Goal: Task Accomplishment & Management: Manage account settings

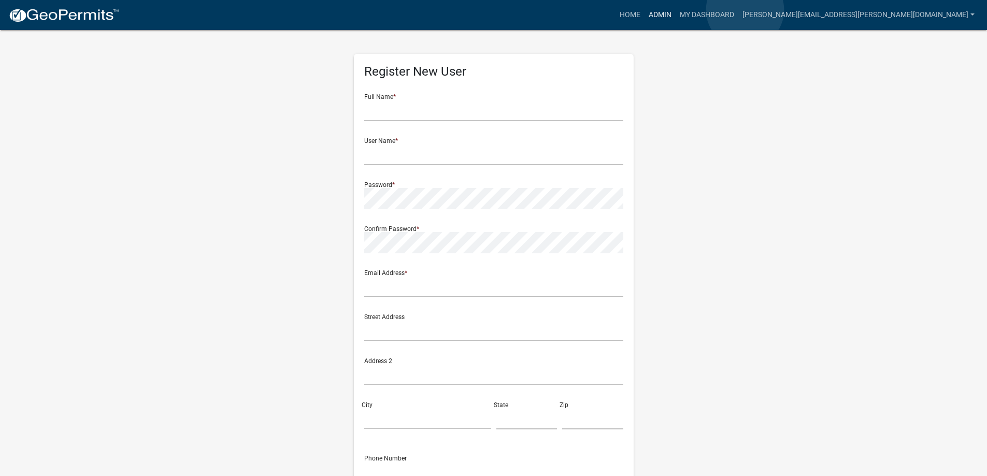
click at [676, 10] on link "Admin" at bounding box center [660, 15] width 31 height 20
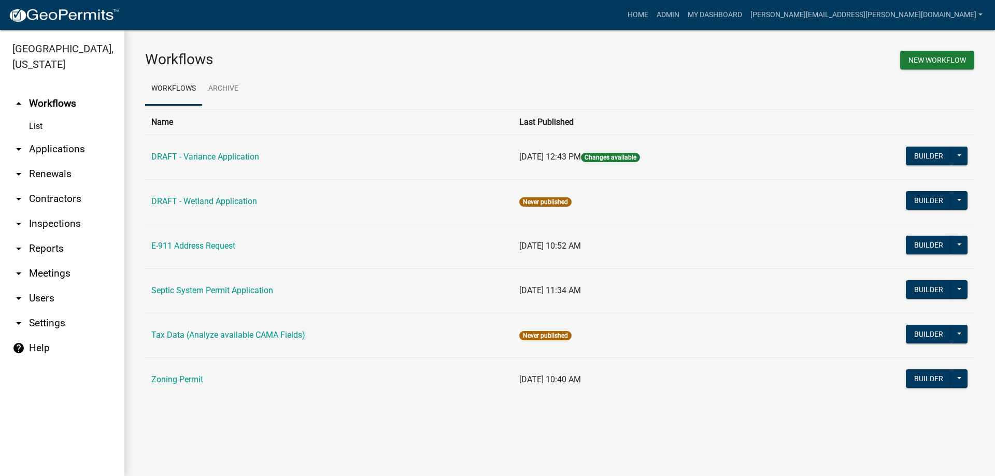
click at [61, 148] on link "arrow_drop_down Applications" at bounding box center [62, 149] width 124 height 25
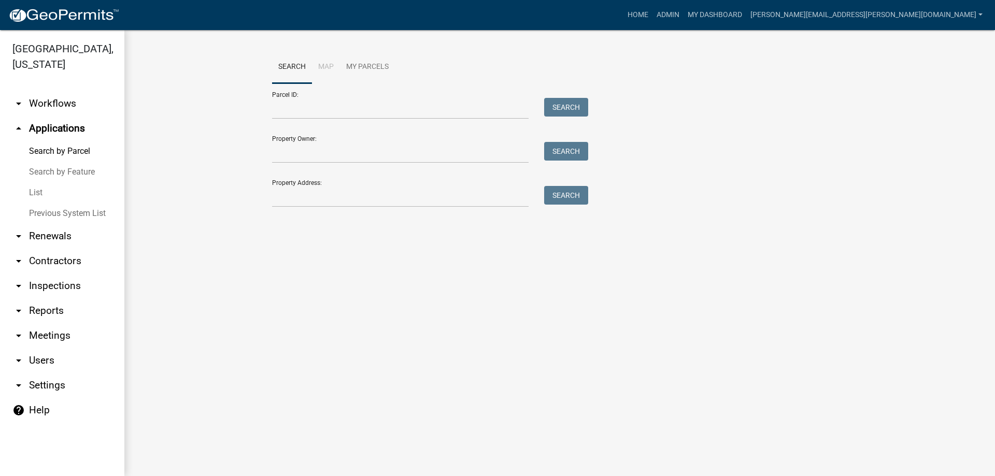
click at [36, 193] on link "List" at bounding box center [62, 192] width 124 height 21
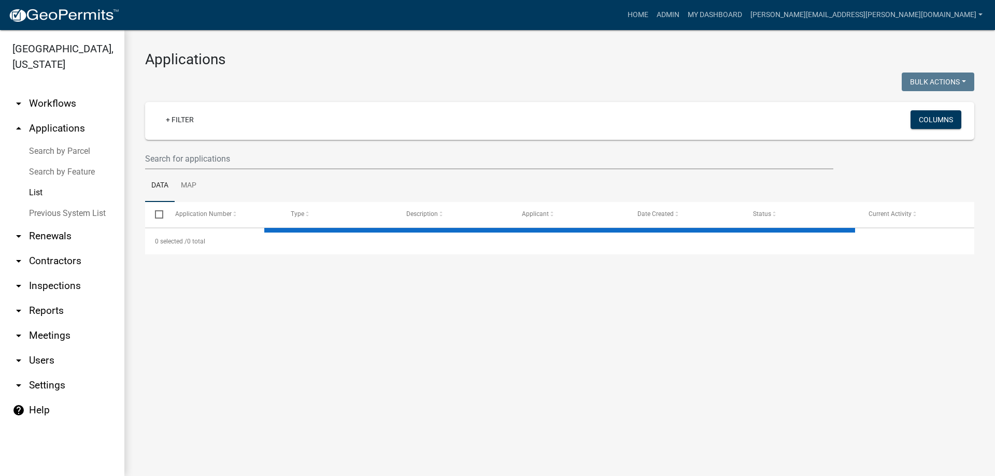
select select "3: 100"
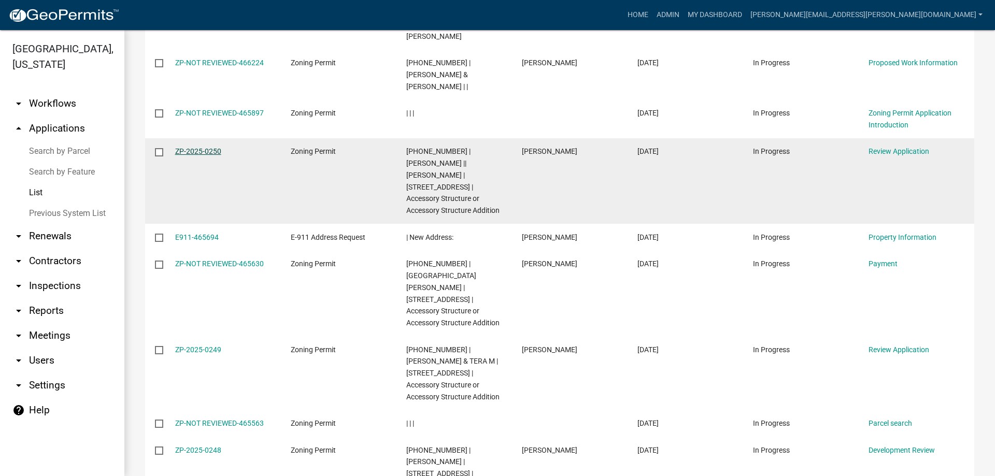
scroll to position [259, 0]
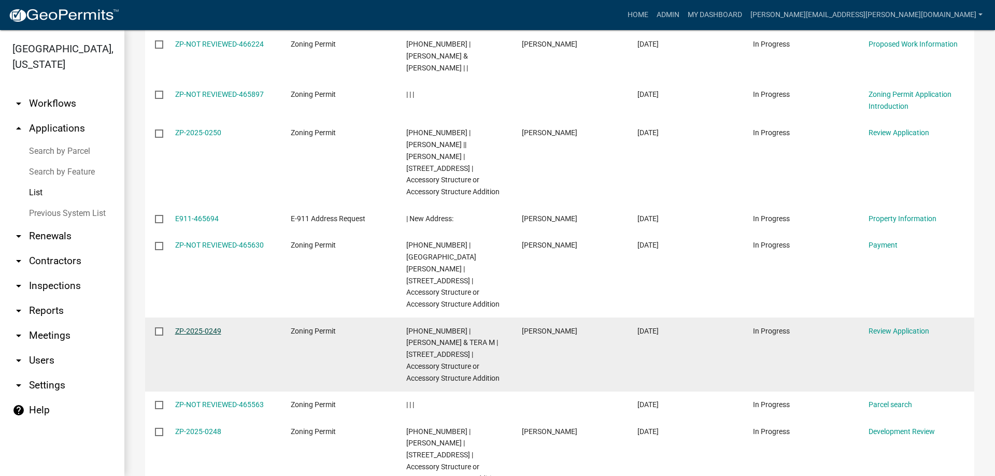
click at [196, 327] on link "ZP-2025-0249" at bounding box center [198, 331] width 46 height 8
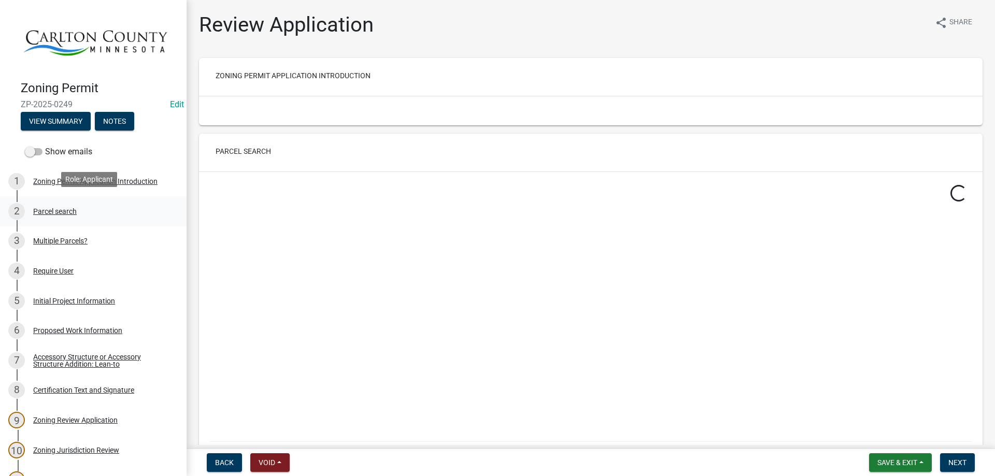
click at [48, 211] on div "Parcel search" at bounding box center [55, 211] width 44 height 7
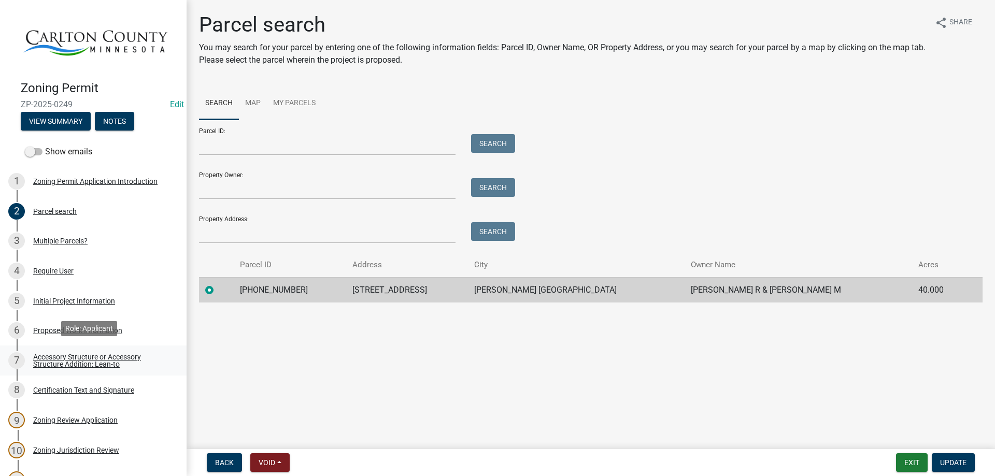
click at [88, 358] on div "Accessory Structure or Accessory Structure Addition: Lean-to" at bounding box center [101, 360] width 137 height 15
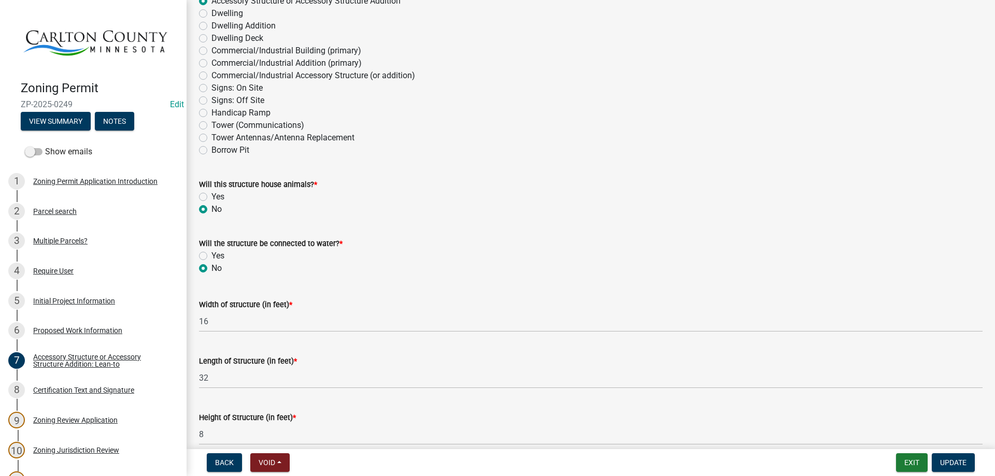
scroll to position [207, 0]
